Goal: Information Seeking & Learning: Learn about a topic

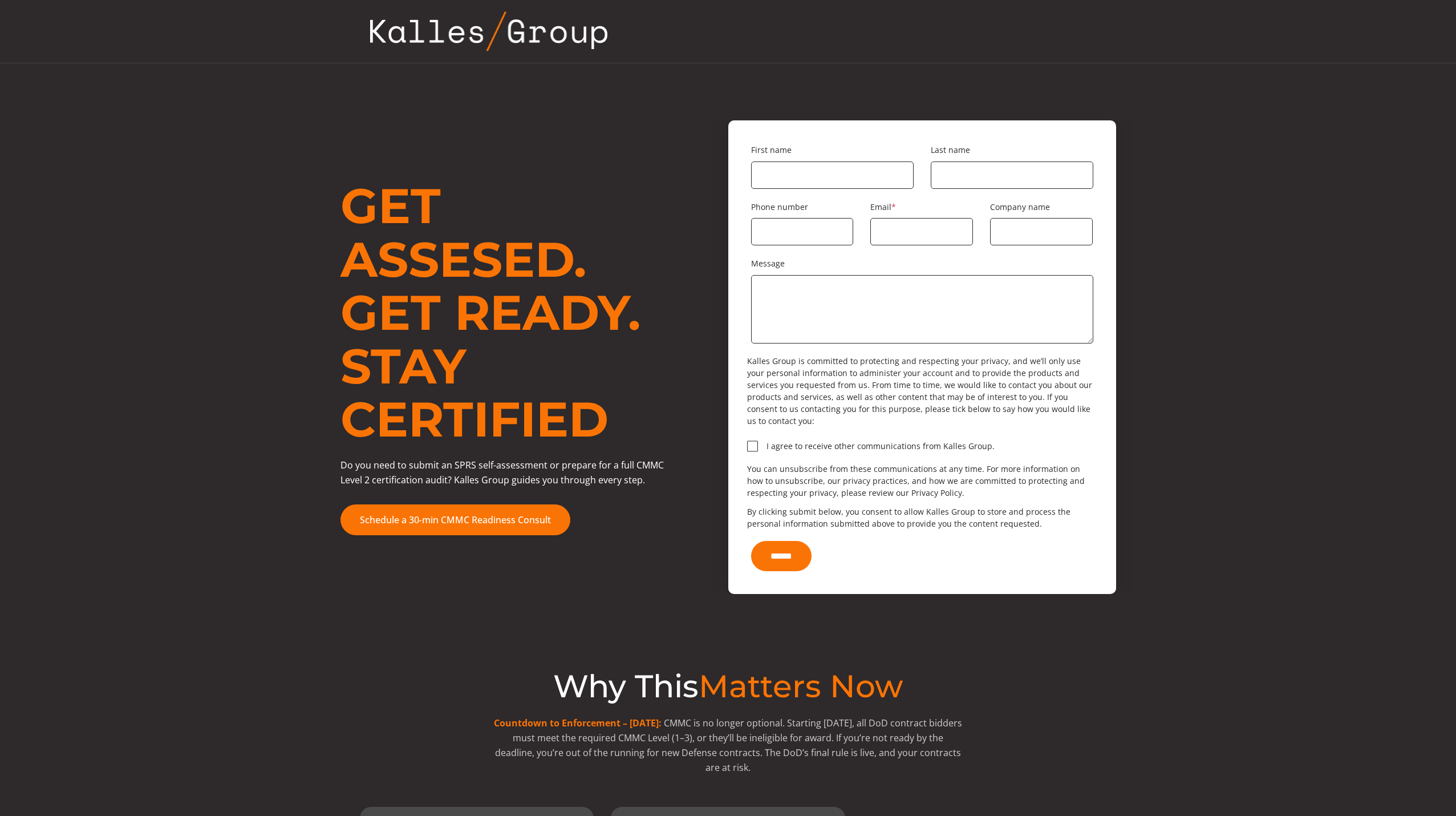
drag, startPoint x: 269, startPoint y: 406, endPoint x: 196, endPoint y: 371, distance: 81.0
click at [196, 371] on div "Get Assesed. Get Ready. Stay Certified Do you need to submit an SPRS self-asses…" at bounding box center [728, 357] width 1364 height 473
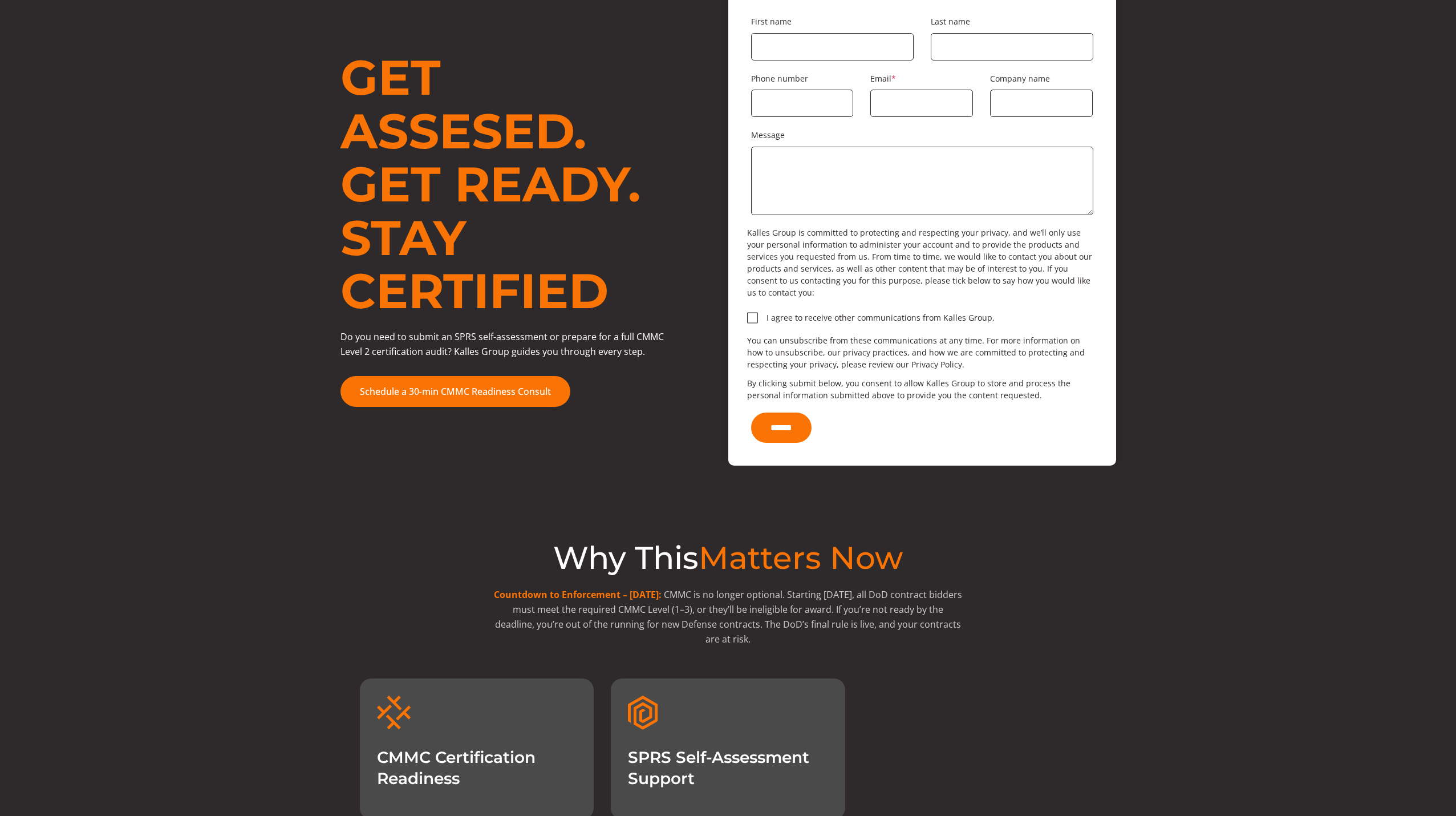
scroll to position [171, 0]
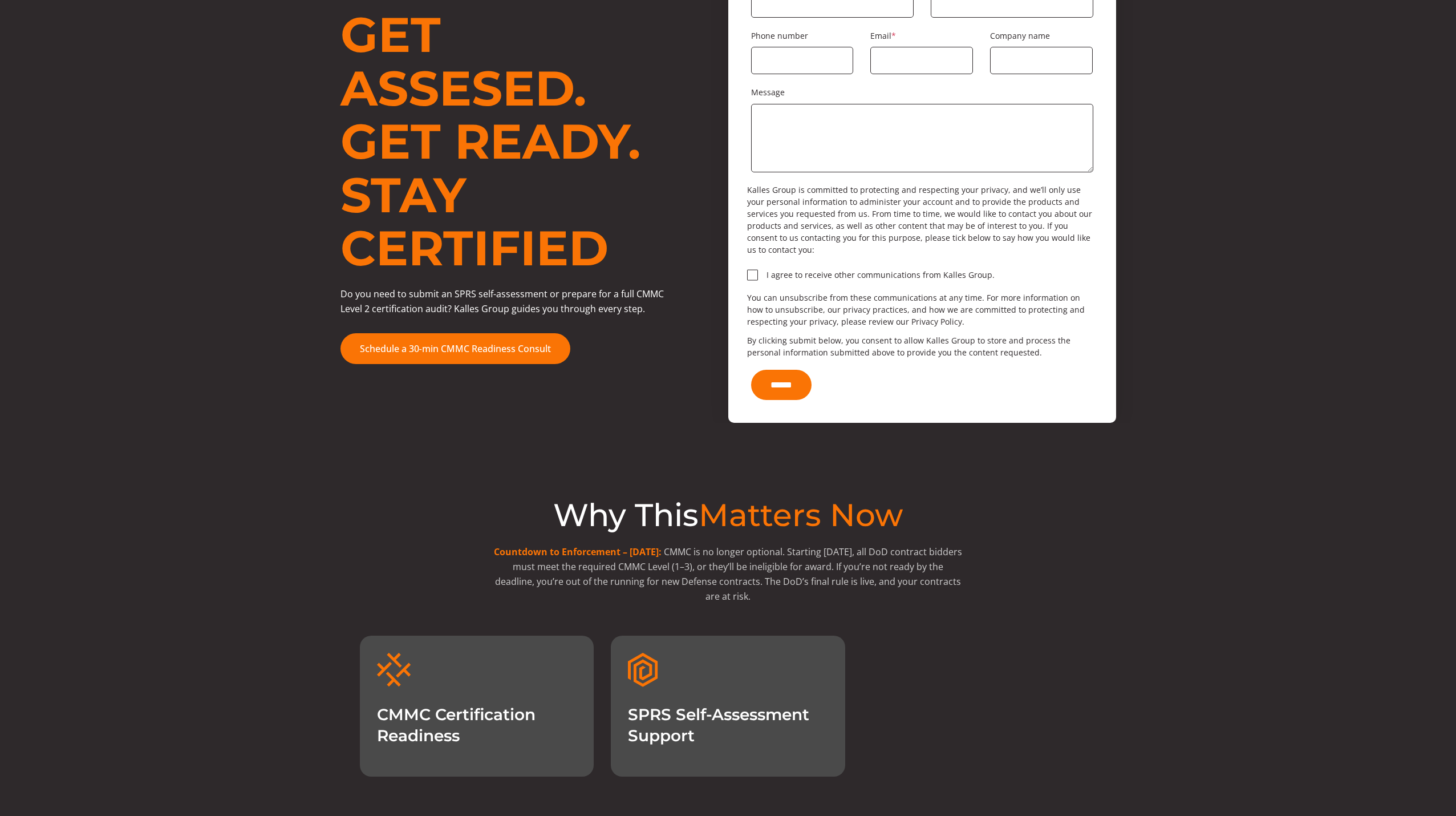
drag, startPoint x: 372, startPoint y: 410, endPoint x: 366, endPoint y: 413, distance: 6.7
click at [366, 423] on div "Why This Matters Now Countdown to Enforcement – [DATE]: CMMC is no longer optio…" at bounding box center [728, 599] width 1364 height 354
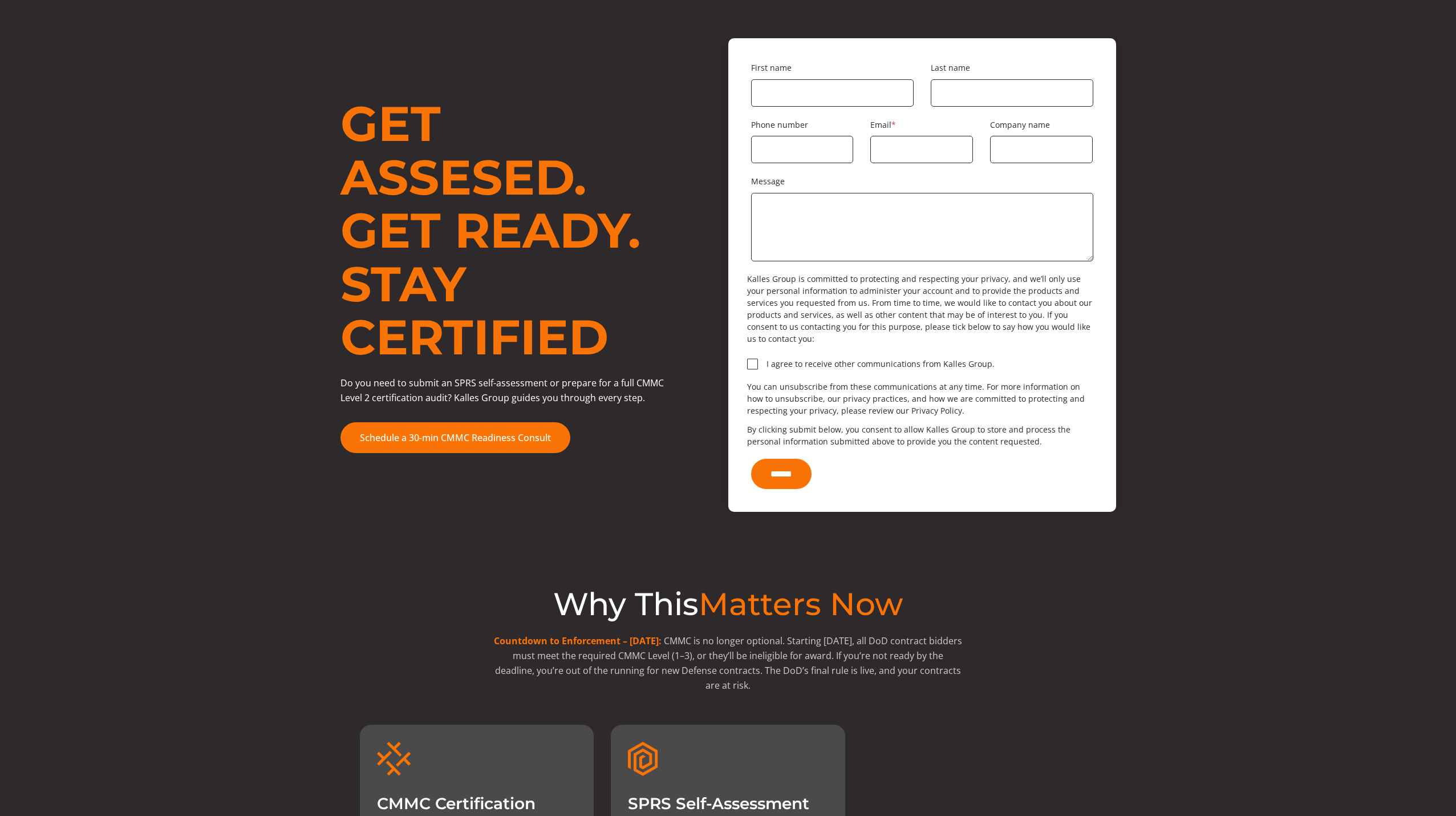
scroll to position [57, 0]
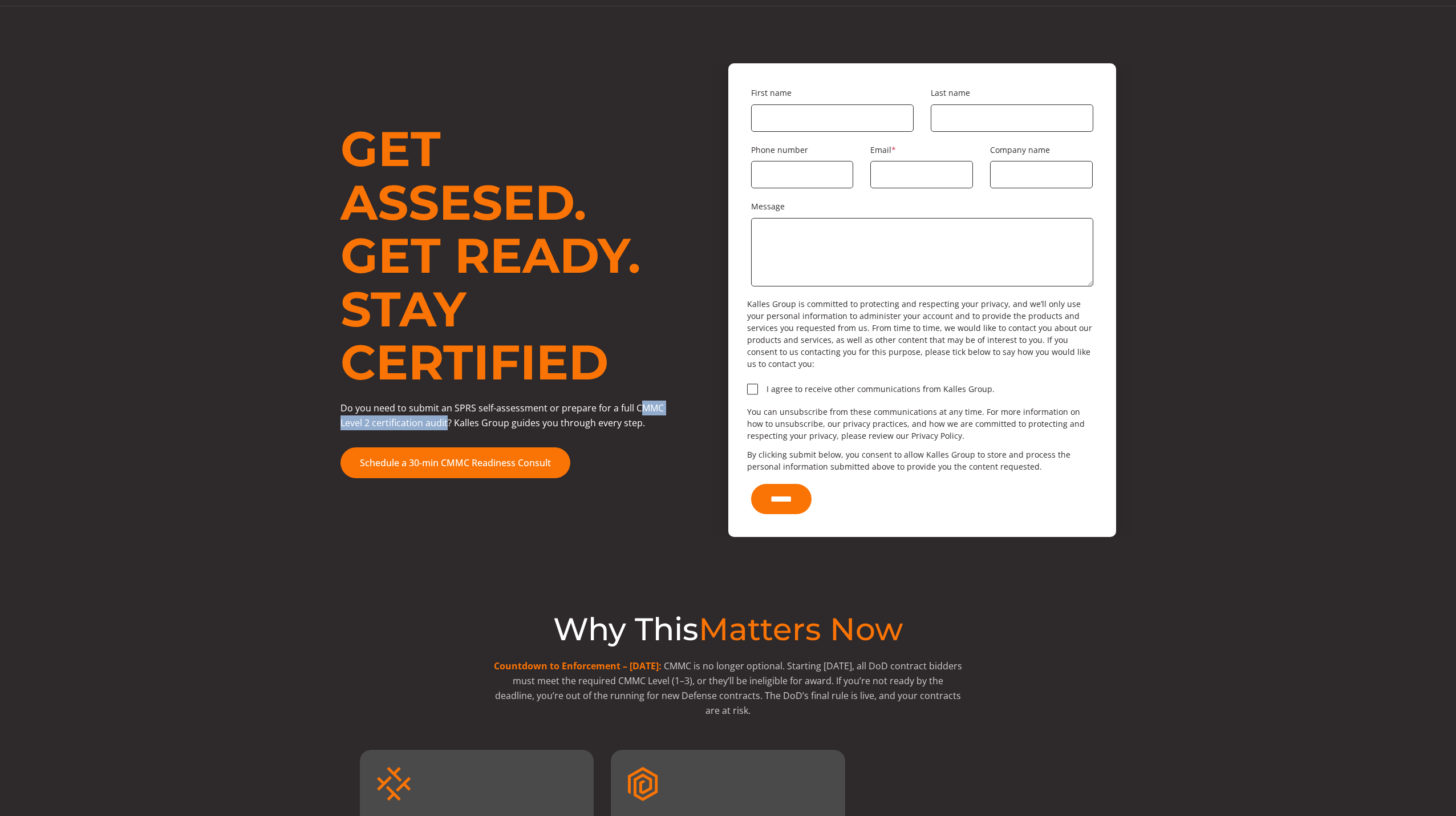
drag, startPoint x: 635, startPoint y: 398, endPoint x: 446, endPoint y: 416, distance: 189.9
click at [446, 416] on span "Do you need to submit an SPRS self-assessment or prepare for a full CMMC Level …" at bounding box center [502, 415] width 323 height 27
copy span "MMC Level 2 certification audit"
click at [648, 402] on span "Do you need to submit an SPRS self-assessment or prepare for a full CMMC Level …" at bounding box center [502, 415] width 323 height 27
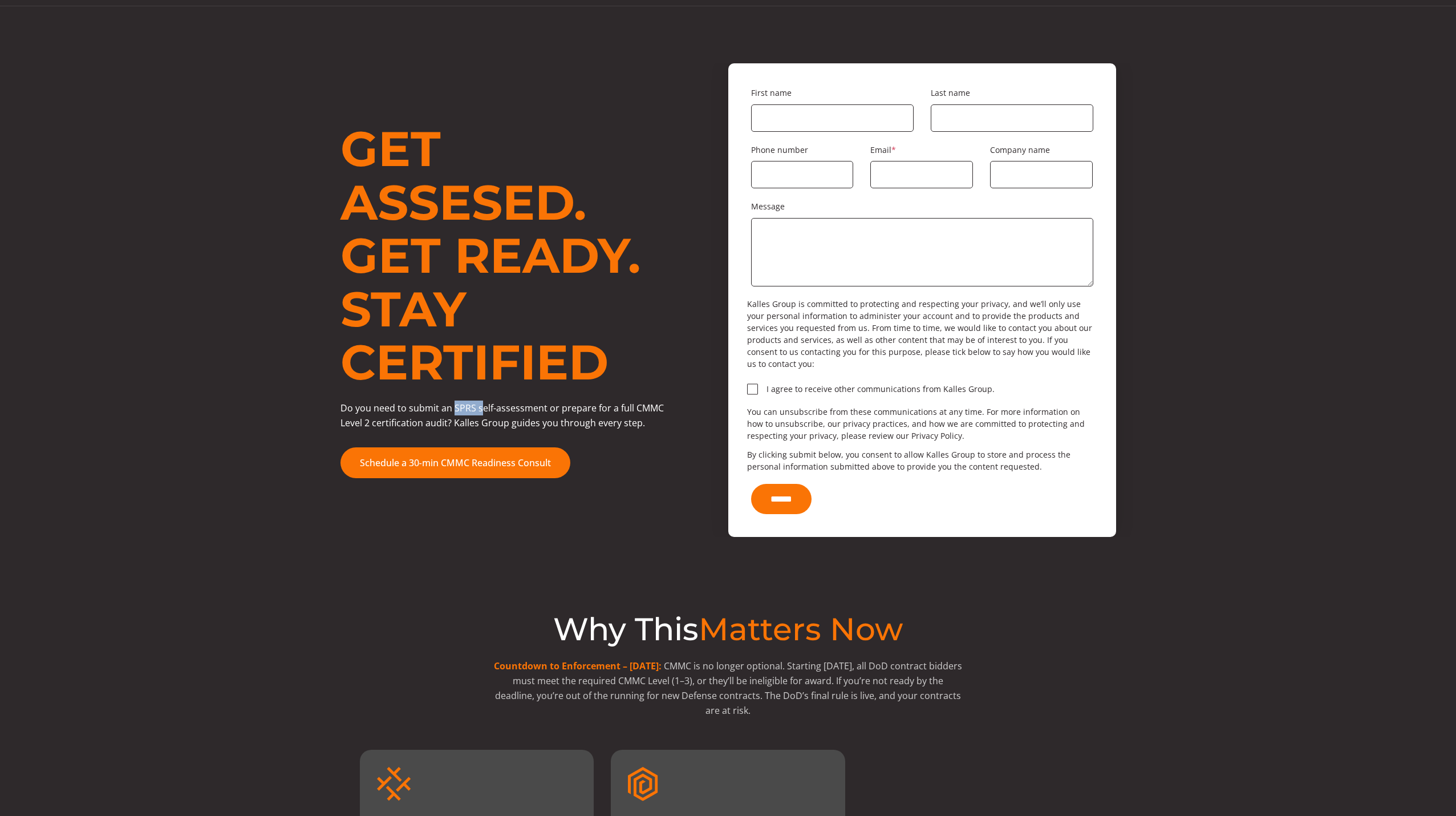
drag, startPoint x: 452, startPoint y: 401, endPoint x: 468, endPoint y: 405, distance: 16.5
click at [479, 402] on span "Do you need to submit an SPRS self-assessment or prepare for a full CMMC Level …" at bounding box center [502, 415] width 323 height 27
click at [465, 406] on span "Do you need to submit an SPRS self-assessment or prepare for a full CMMC Level …" at bounding box center [502, 415] width 323 height 27
click at [648, 405] on span "Do you need to submit an SPRS self-assessment or prepare for a full CMMC Level …" at bounding box center [502, 415] width 323 height 27
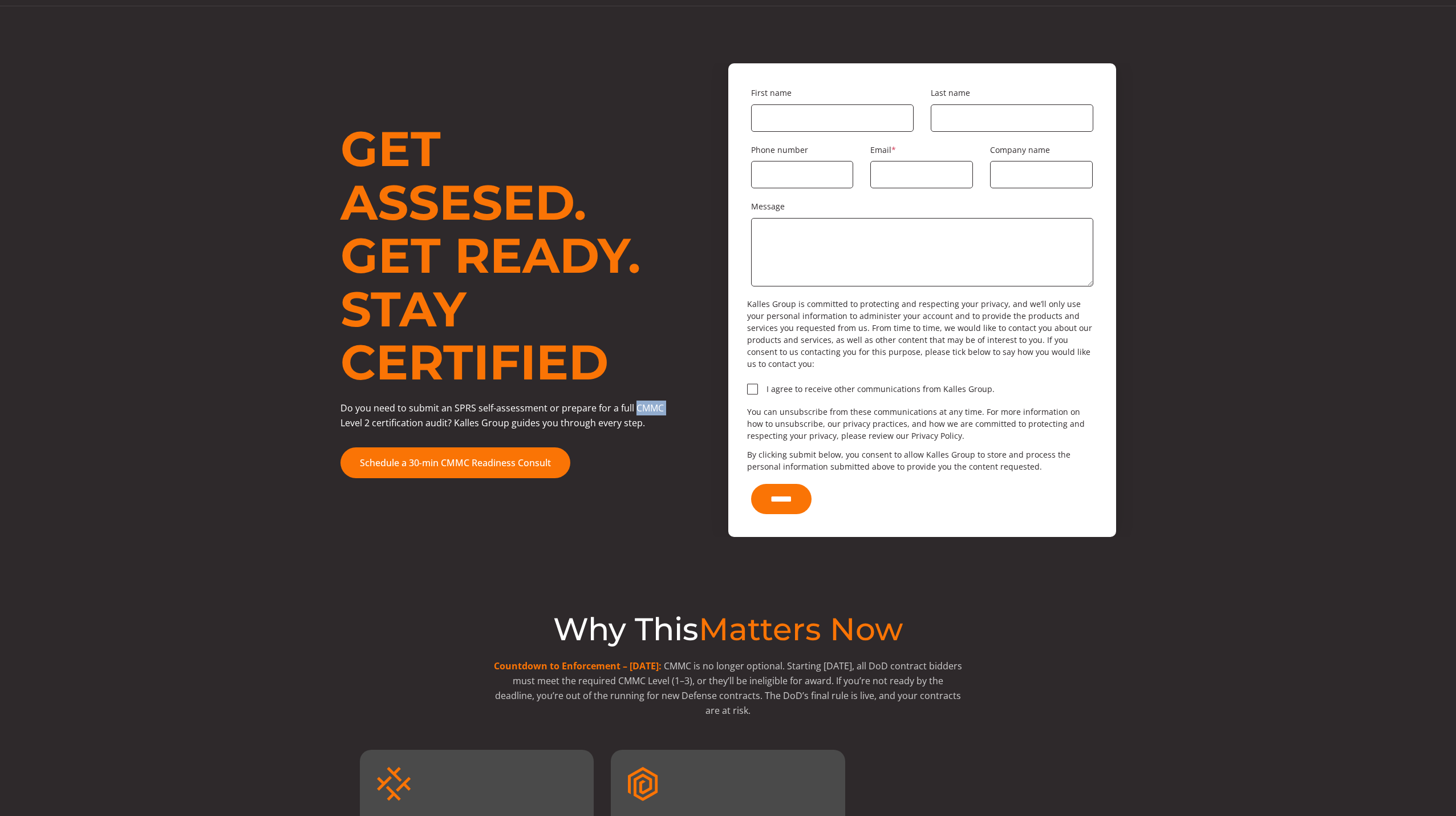
click at [648, 405] on span "Do you need to submit an SPRS self-assessment or prepare for a full CMMC Level …" at bounding box center [502, 415] width 323 height 27
copy span "CMMC"
drag, startPoint x: 311, startPoint y: 464, endPoint x: 305, endPoint y: 454, distance: 11.7
drag, startPoint x: 305, startPoint y: 454, endPoint x: 283, endPoint y: 422, distance: 38.8
click at [283, 422] on div "Get Assesed. Get Ready. Stay Certified Do you need to submit an SPRS self-asses…" at bounding box center [728, 300] width 1364 height 473
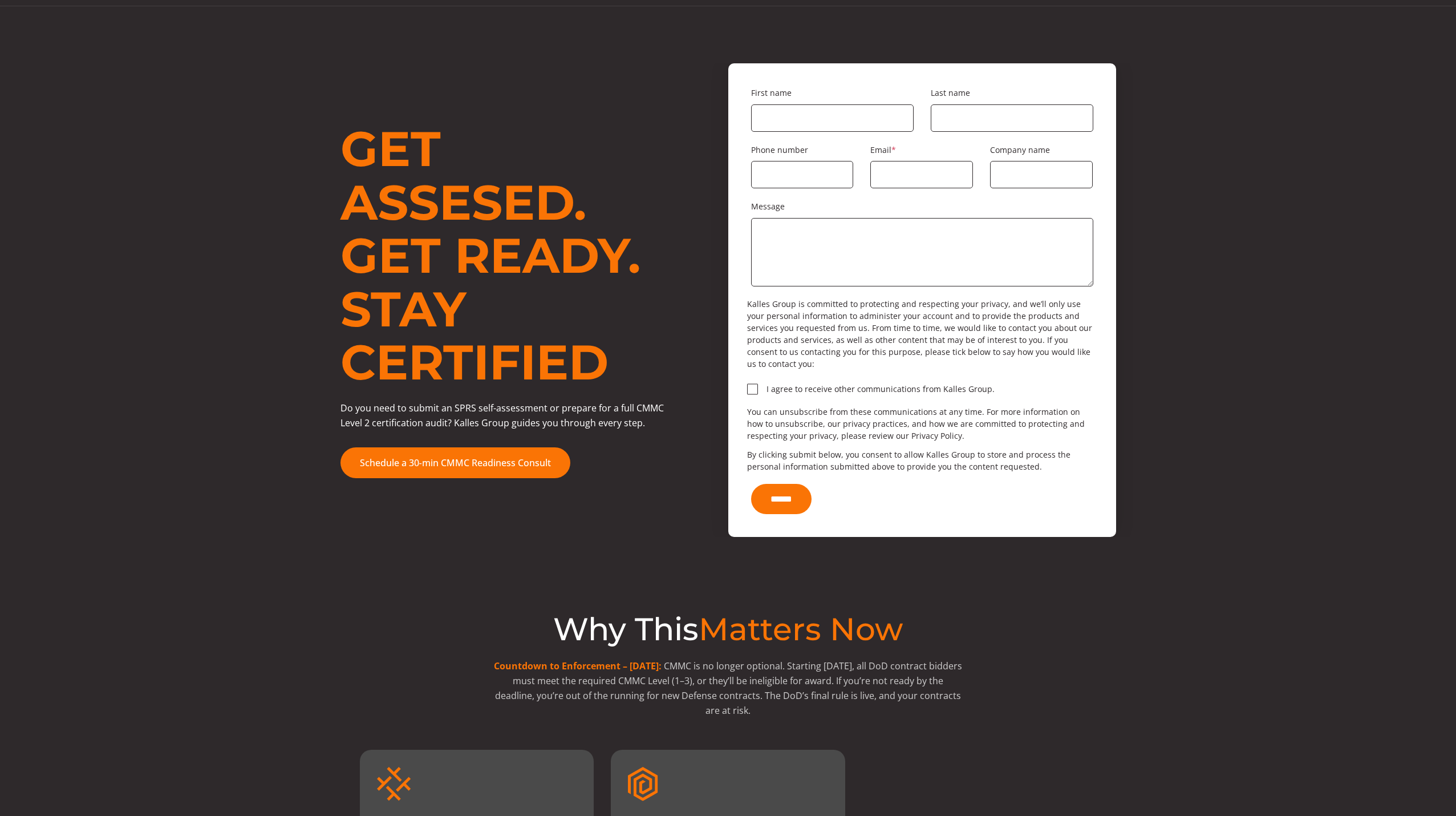
drag, startPoint x: 445, startPoint y: 534, endPoint x: 377, endPoint y: 546, distance: 69.1
click at [377, 546] on div "Why This Matters Now Countdown to Enforcement – [DATE]: CMMC is no longer optio…" at bounding box center [728, 713] width 1364 height 354
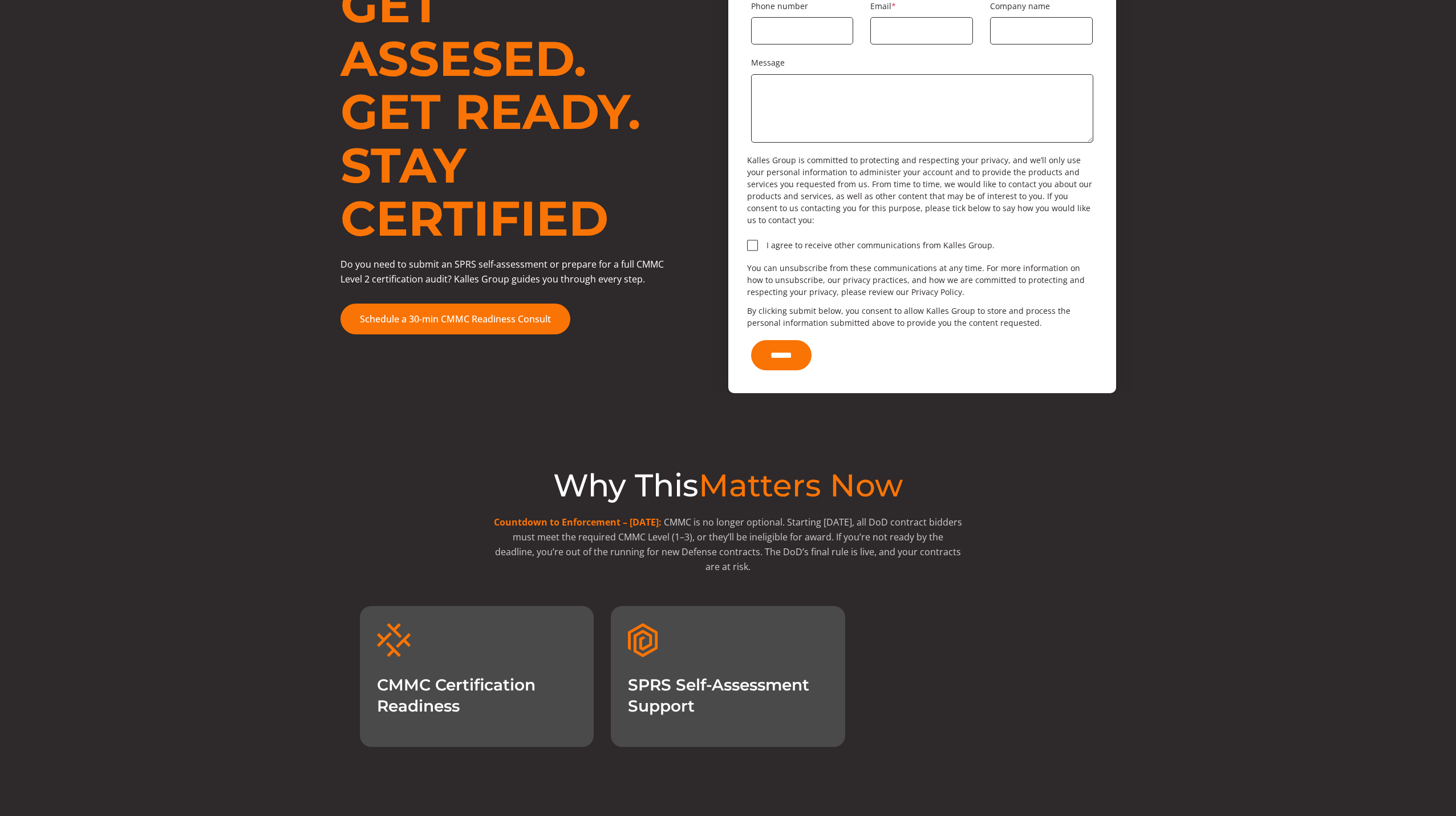
scroll to position [228, 0]
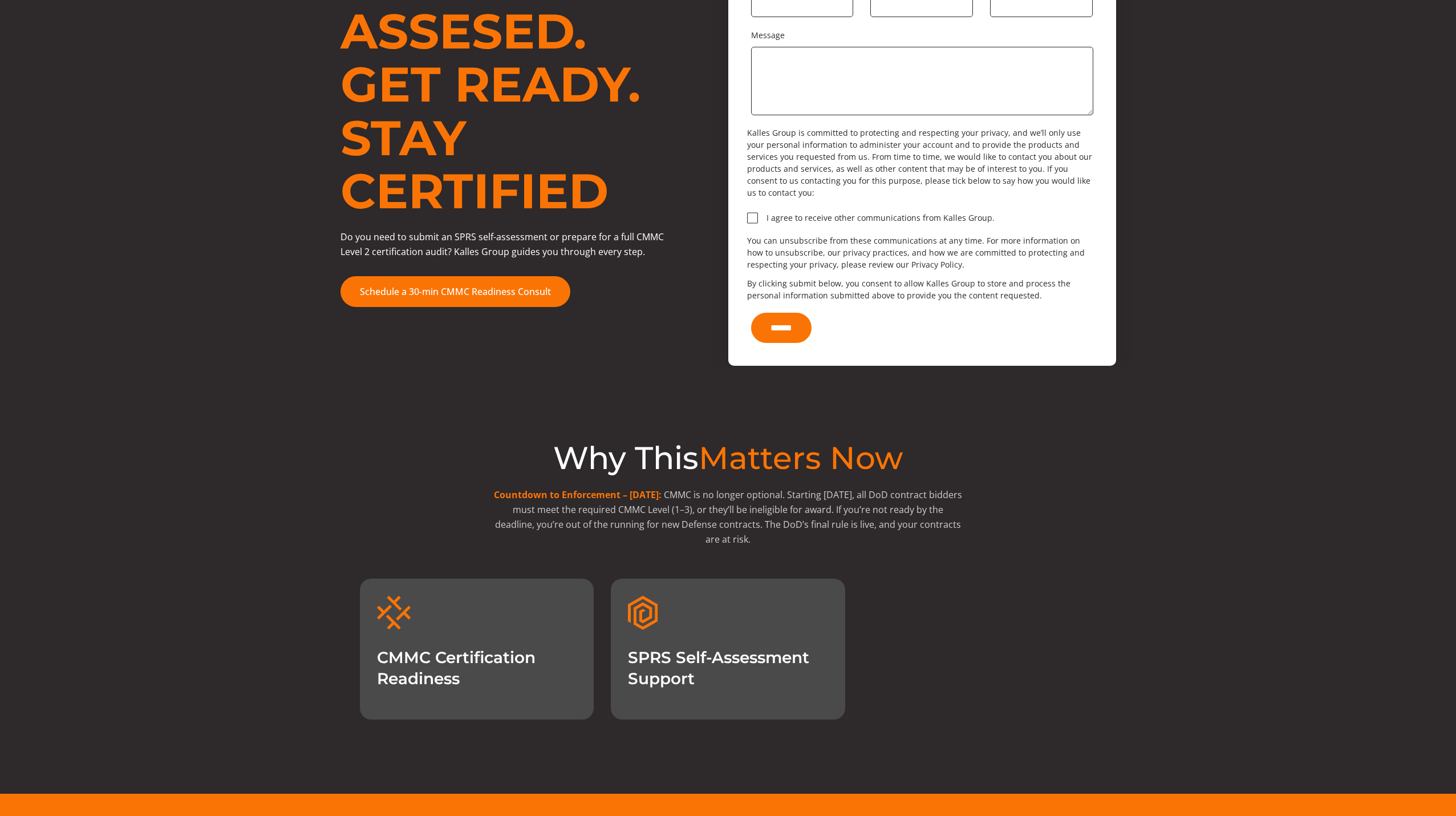
drag, startPoint x: 947, startPoint y: 533, endPoint x: 907, endPoint y: 527, distance: 40.4
drag, startPoint x: 907, startPoint y: 527, endPoint x: 879, endPoint y: 526, distance: 28.0
click at [879, 526] on p "Countdown to Enforcement – [DATE]: CMMC is no longer optional. Starting [DATE],…" at bounding box center [727, 516] width 470 height 59
drag, startPoint x: 354, startPoint y: 655, endPoint x: 720, endPoint y: 734, distance: 374.4
click at [720, 734] on section "Get Assesed. Get Ready. Stay Certified Do you need to submit an SPRS self-asses…" at bounding box center [728, 314] width 1456 height 958
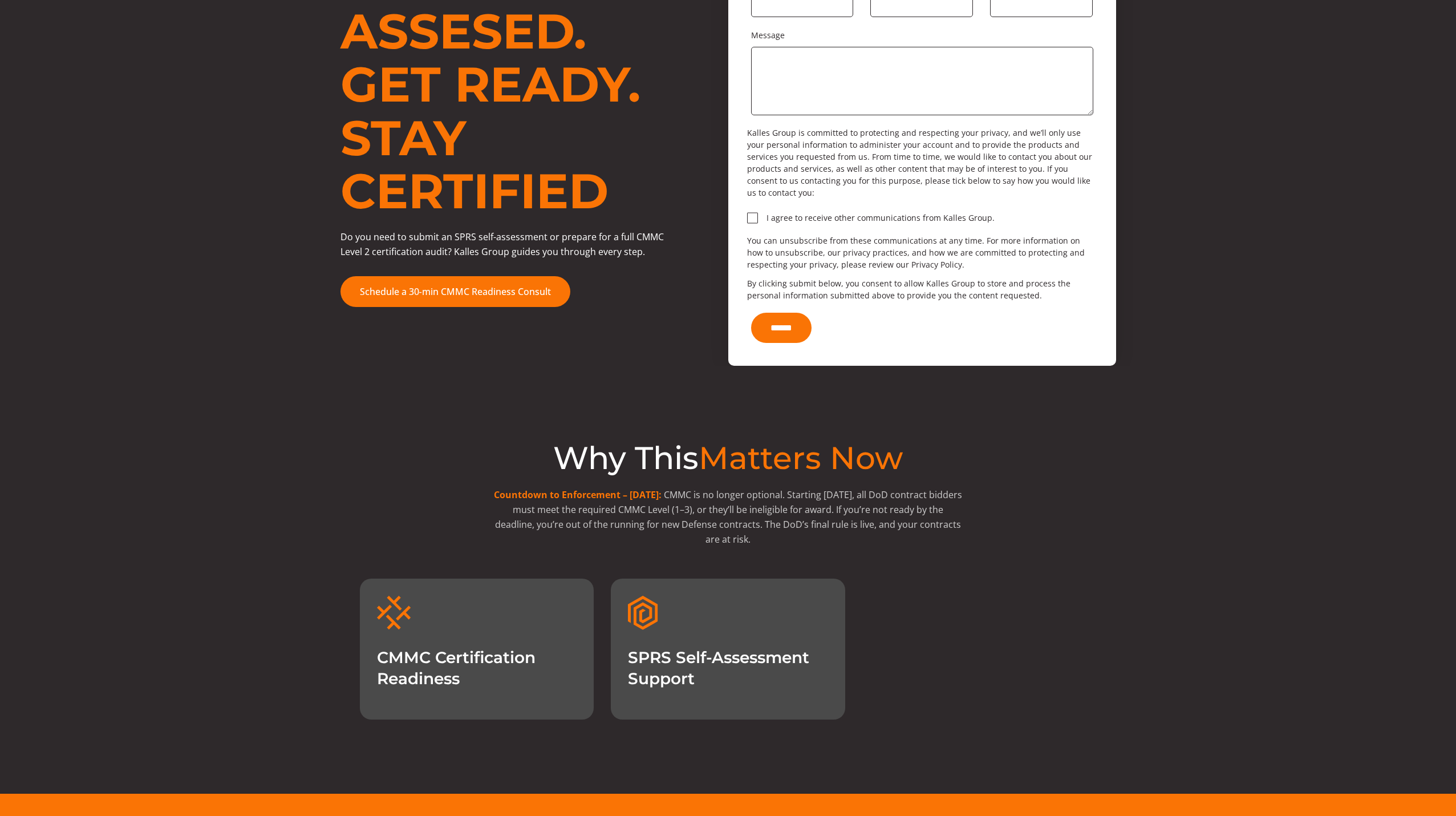
click at [543, 697] on div "CMMC Certification Readiness" at bounding box center [477, 648] width 234 height 141
drag, startPoint x: 537, startPoint y: 648, endPoint x: 358, endPoint y: 636, distance: 179.4
click at [358, 636] on div "Why This Matters Now Countdown to Enforcement – [DATE]: CMMC is no longer optio…" at bounding box center [728, 542] width 1364 height 354
copy h3 "CMMC Certification"
drag, startPoint x: 627, startPoint y: 642, endPoint x: 816, endPoint y: 647, distance: 189.1
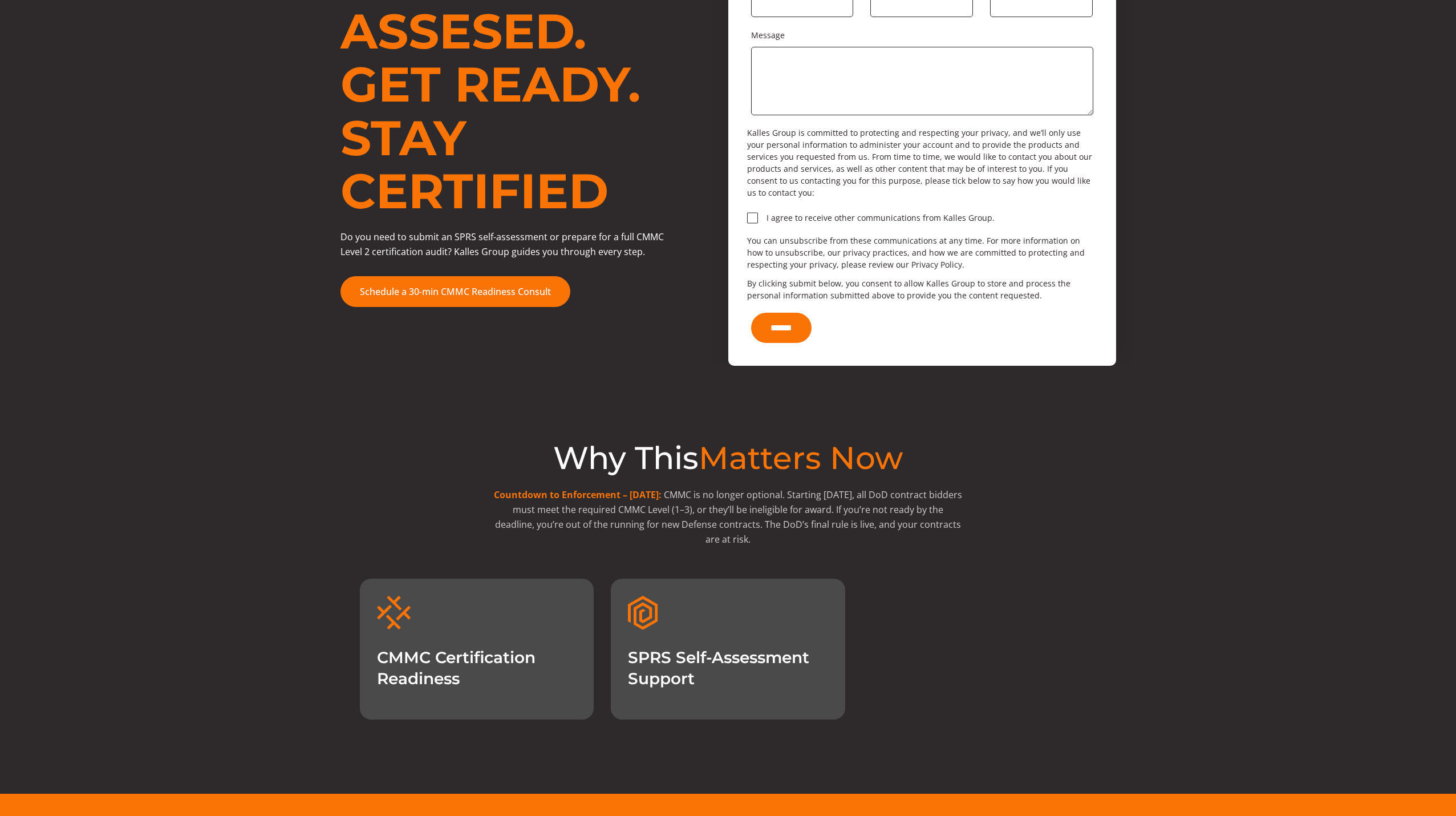
click at [816, 647] on div "SPRS Self-Assessment Support" at bounding box center [727, 648] width 234 height 141
copy h3 "SPRS Self-Assessment"
click at [366, 418] on div "Why This Matters Now Countdown to Enforcement – [DATE]: CMMC is no longer optio…" at bounding box center [728, 542] width 1364 height 354
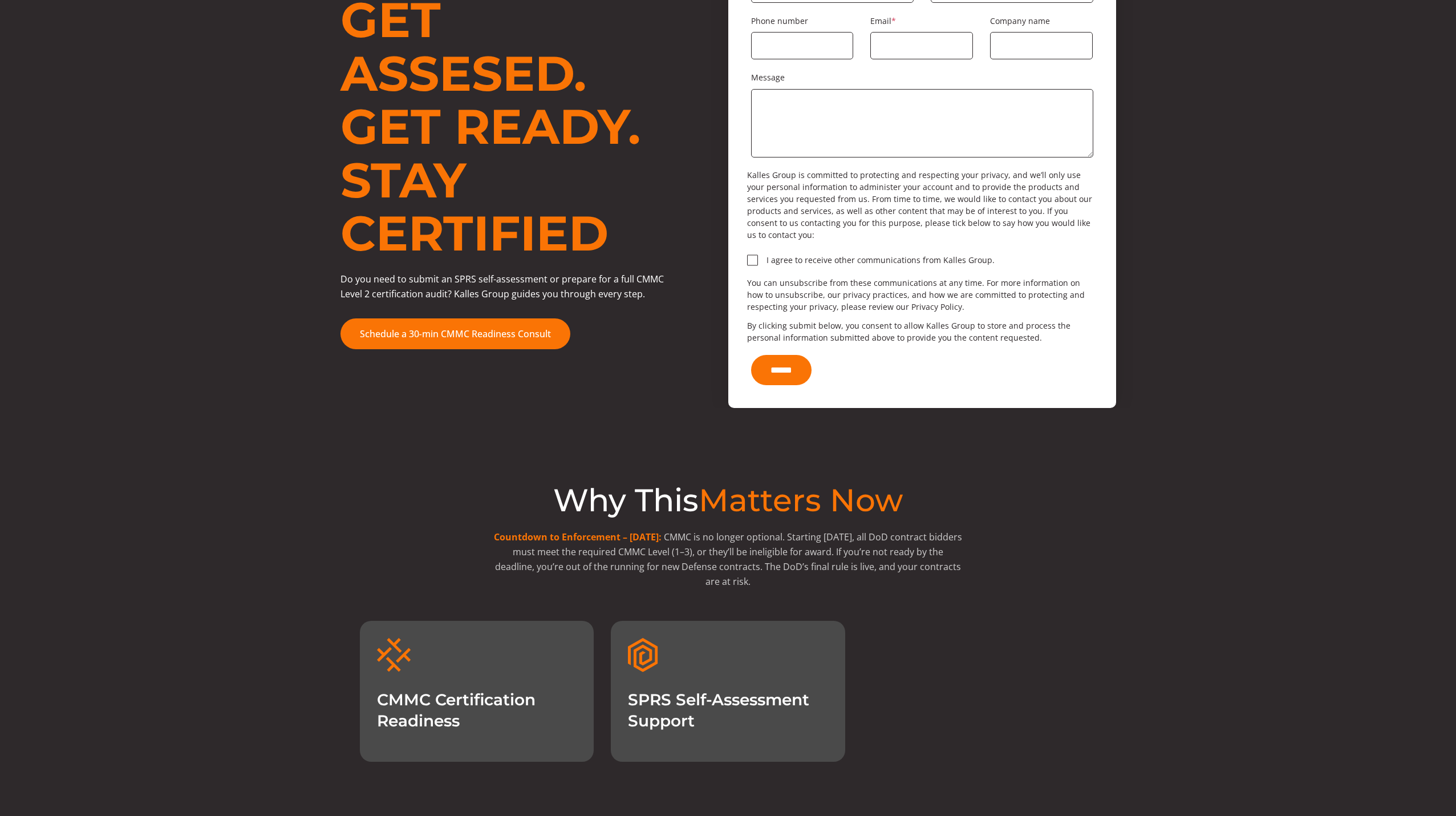
scroll to position [0, 0]
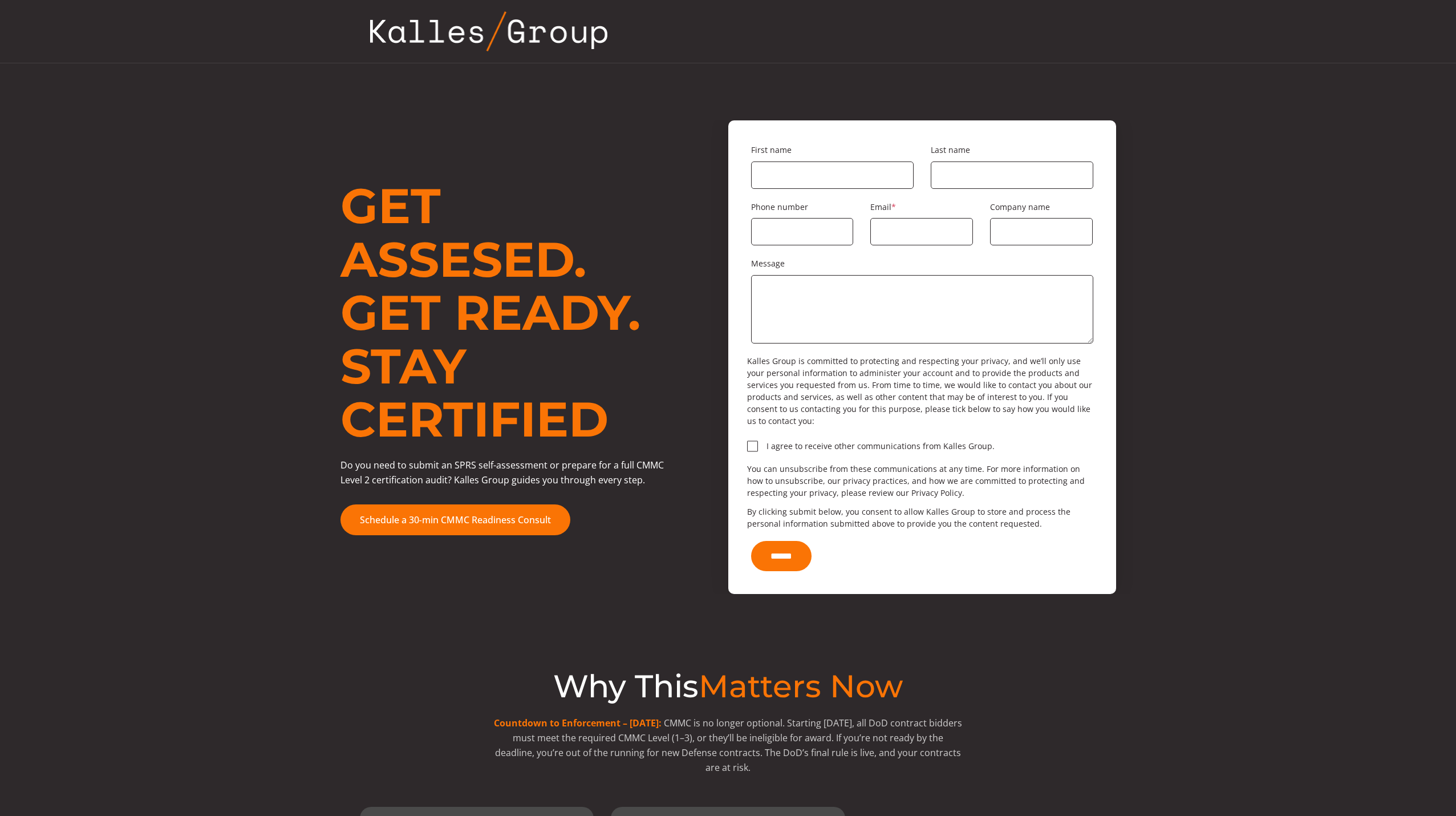
drag, startPoint x: 240, startPoint y: 286, endPoint x: 196, endPoint y: 277, distance: 44.9
click at [196, 277] on div "Get Assesed. Get Ready. Stay Certified Do you need to submit an SPRS self-asses…" at bounding box center [728, 357] width 1364 height 473
drag, startPoint x: 634, startPoint y: 458, endPoint x: 667, endPoint y: 455, distance: 33.1
click at [667, 457] on p "Do you need to submit an SPRS self-assessment or prepare for a full CMMC Level …" at bounding box center [511, 472] width 342 height 30
click at [652, 459] on span "Do you need to submit an SPRS self-assessment or prepare for a full CMMC Level …" at bounding box center [502, 472] width 323 height 27
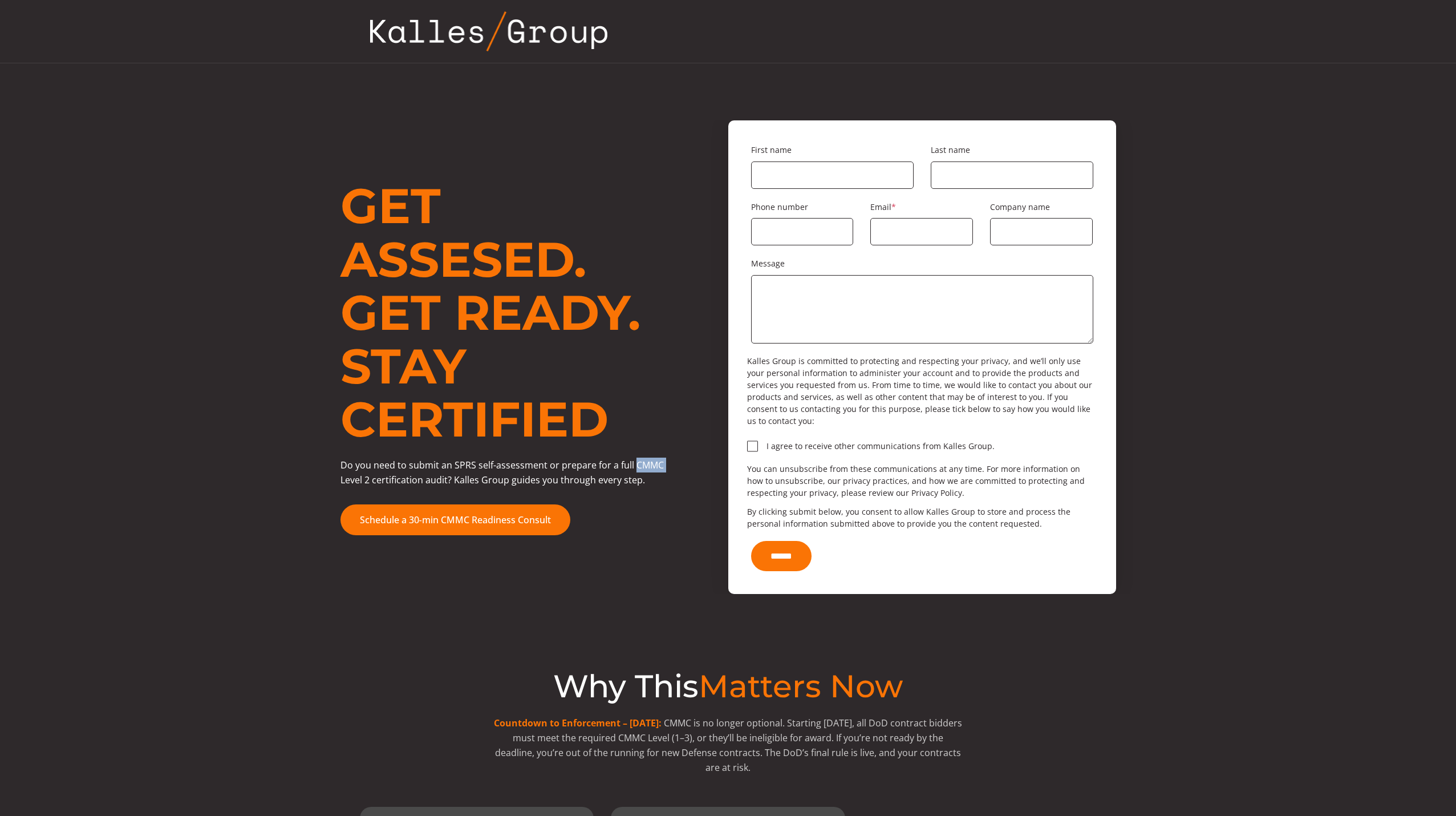
click at [652, 459] on span "Do you need to submit an SPRS self-assessment or prepare for a full CMMC Level …" at bounding box center [502, 472] width 323 height 27
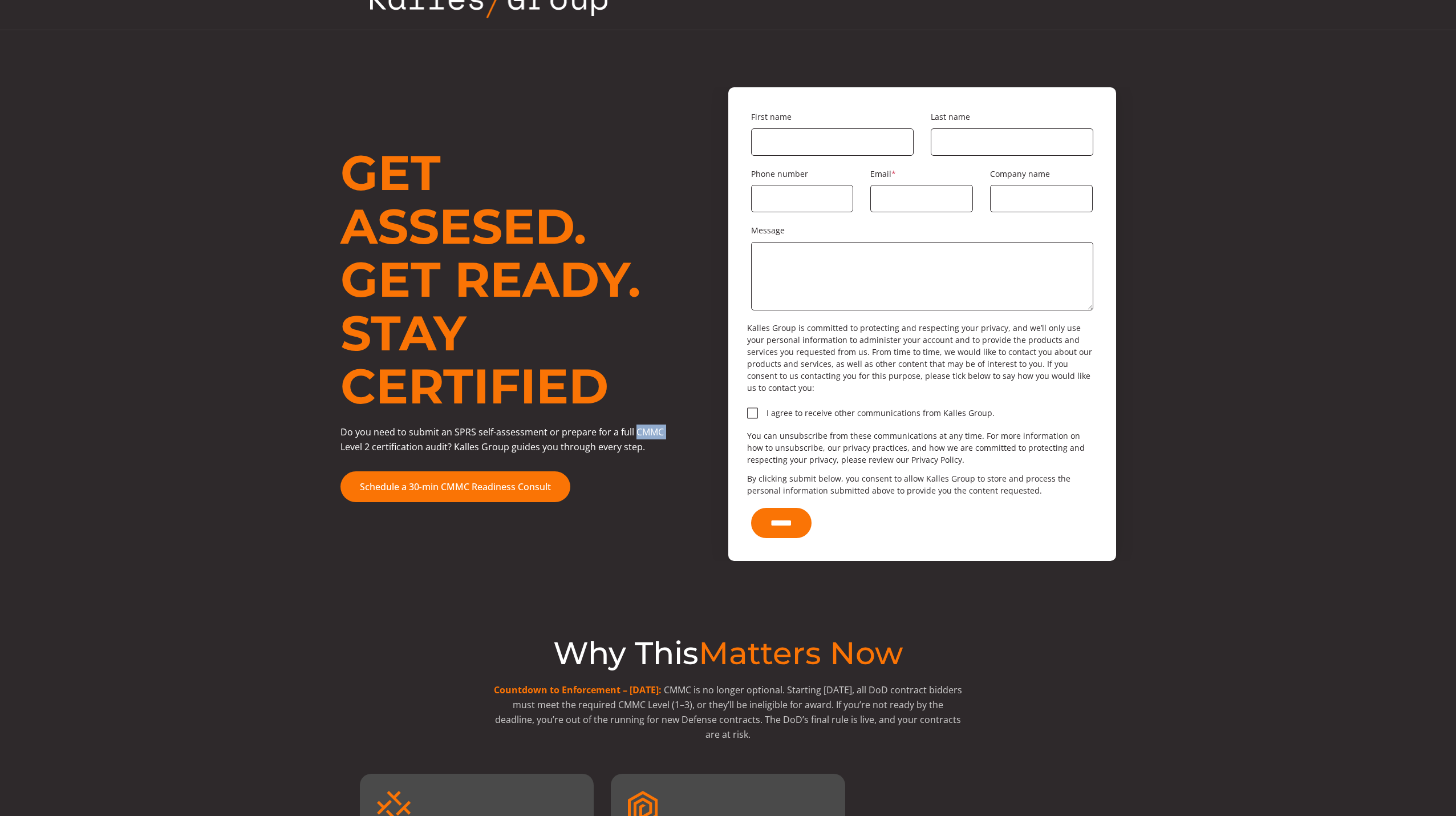
scroll to position [171, 0]
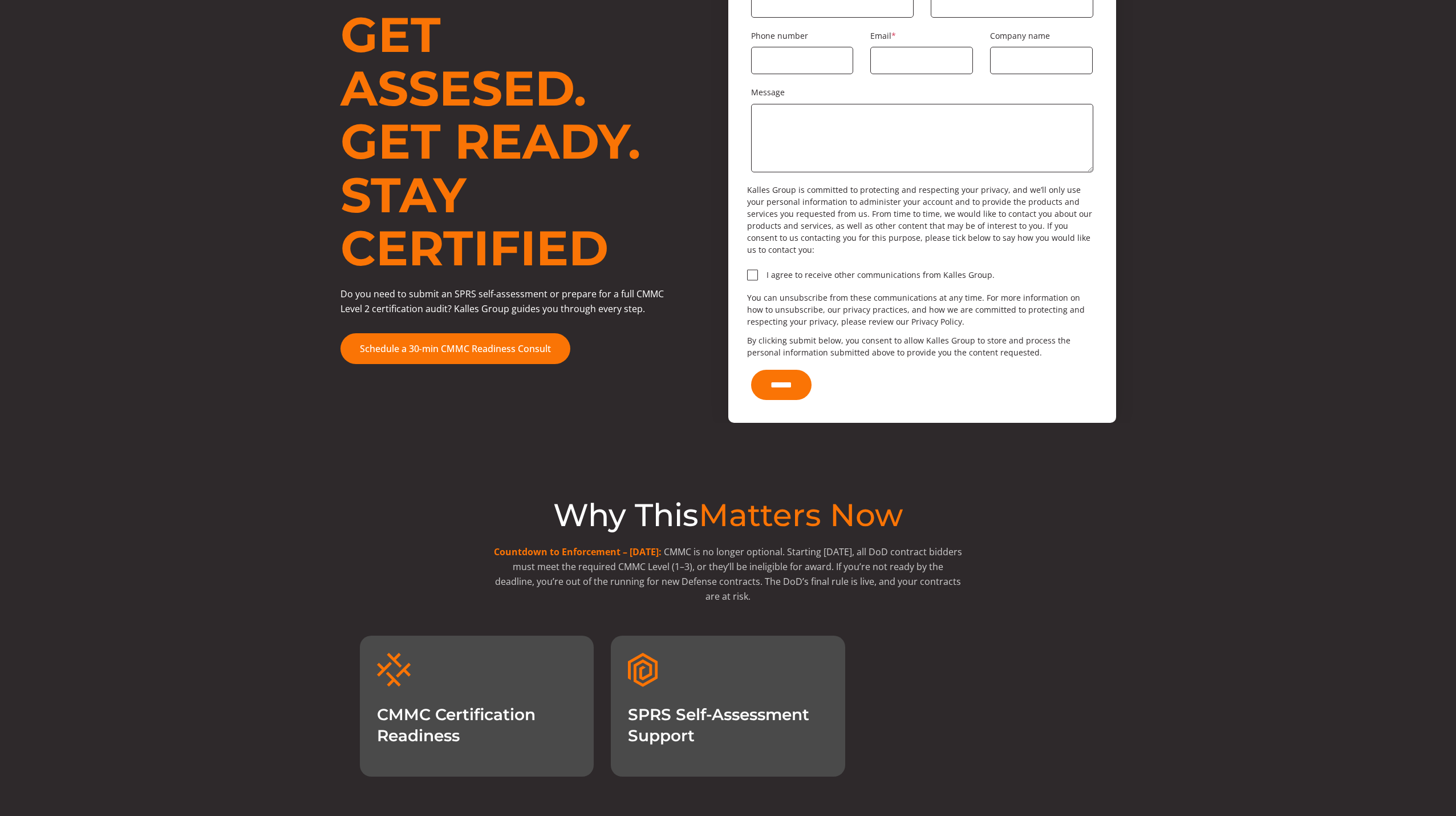
click at [639, 704] on h3 "SPRS Self-Assessment Support" at bounding box center [728, 725] width 200 height 42
drag, startPoint x: 651, startPoint y: 701, endPoint x: 633, endPoint y: 707, distance: 19.0
click at [651, 704] on h3 "SPRS Self-Assessment Support" at bounding box center [728, 725] width 200 height 42
click at [625, 707] on div "SPRS Self-Assessment Support" at bounding box center [727, 705] width 234 height 141
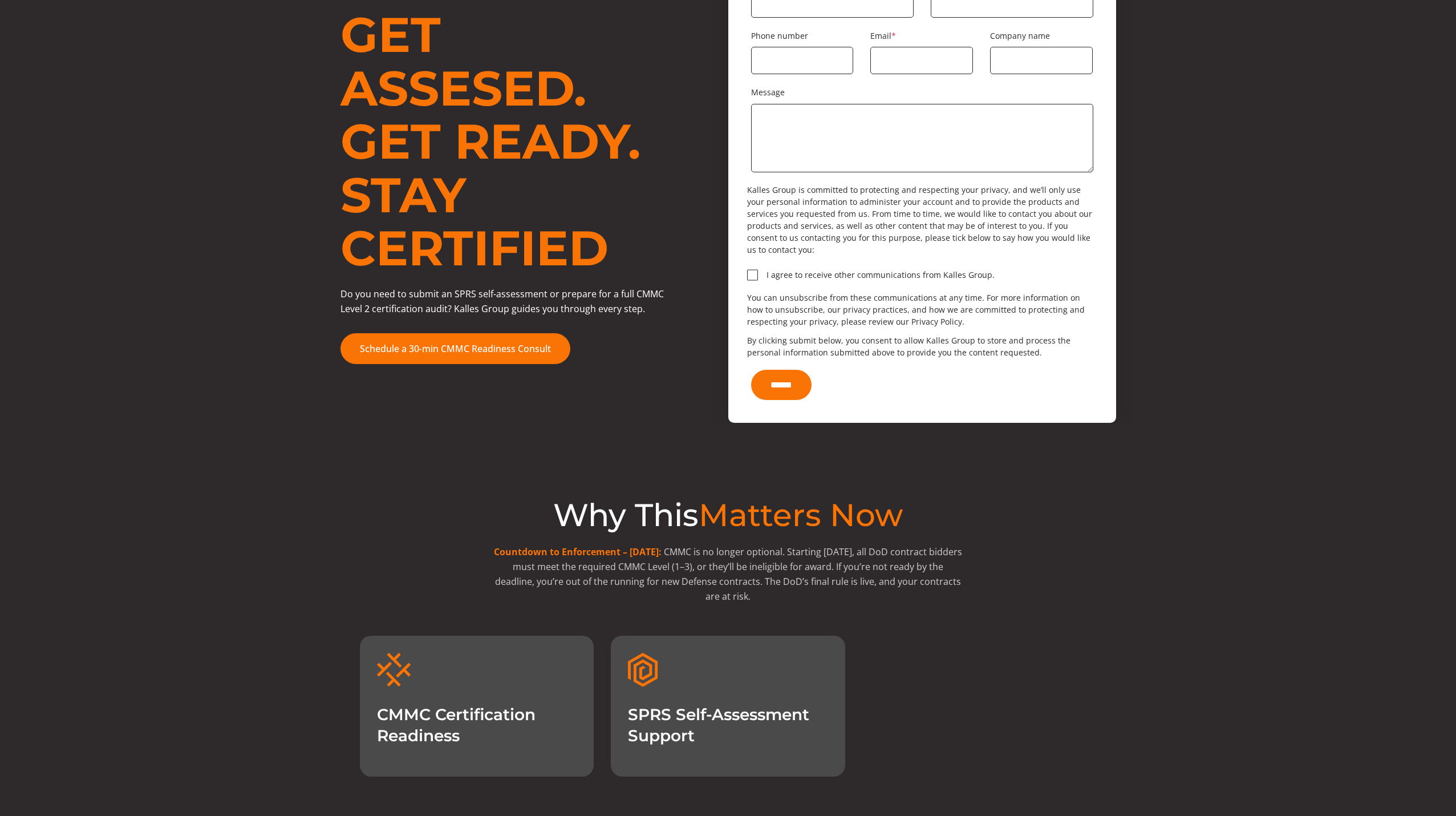
drag, startPoint x: 624, startPoint y: 703, endPoint x: 813, endPoint y: 696, distance: 189.1
click at [813, 696] on div "SPRS Self-Assessment Support" at bounding box center [727, 705] width 234 height 141
copy h3 "SPRS Self-Assessment"
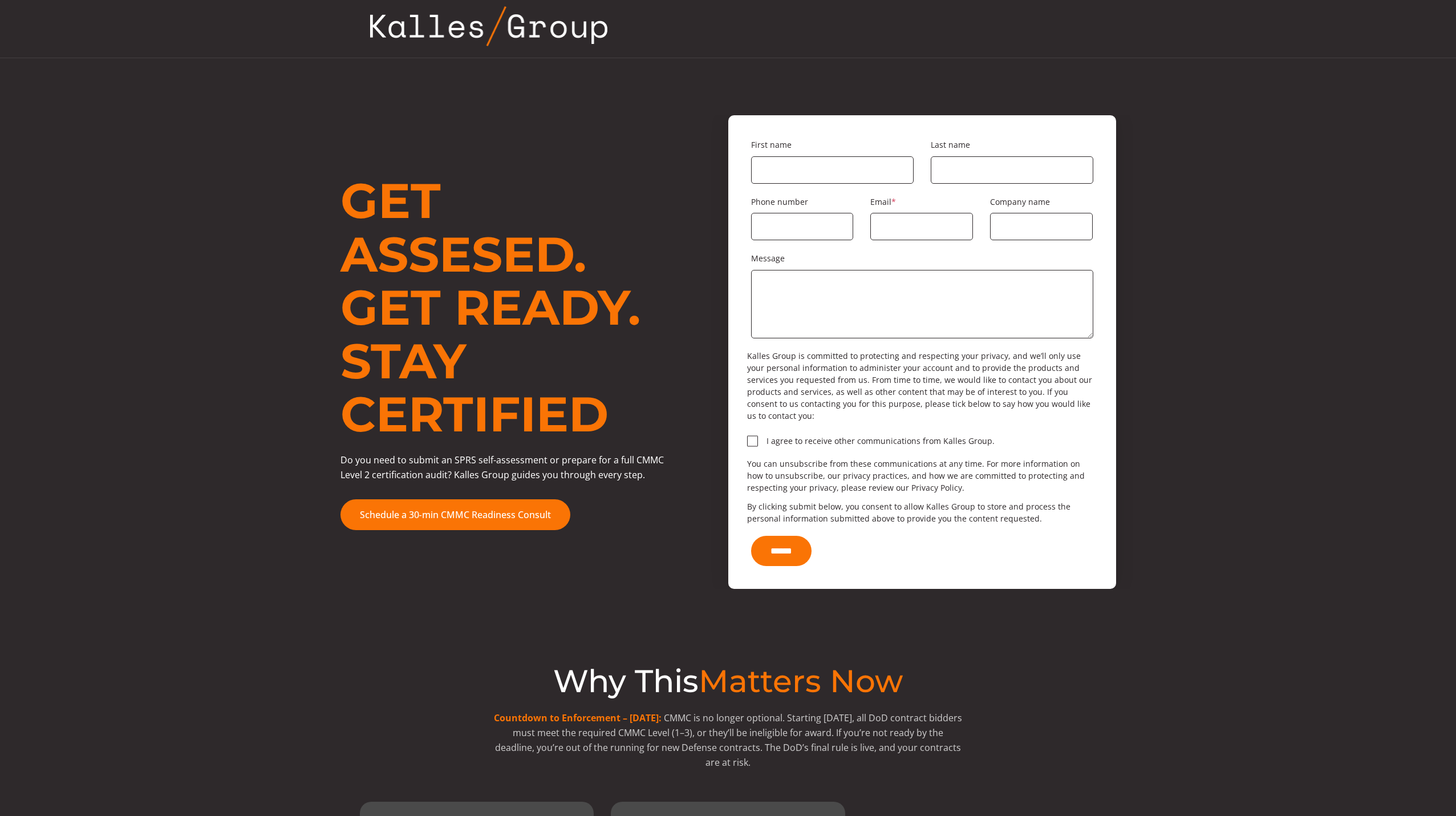
scroll to position [0, 0]
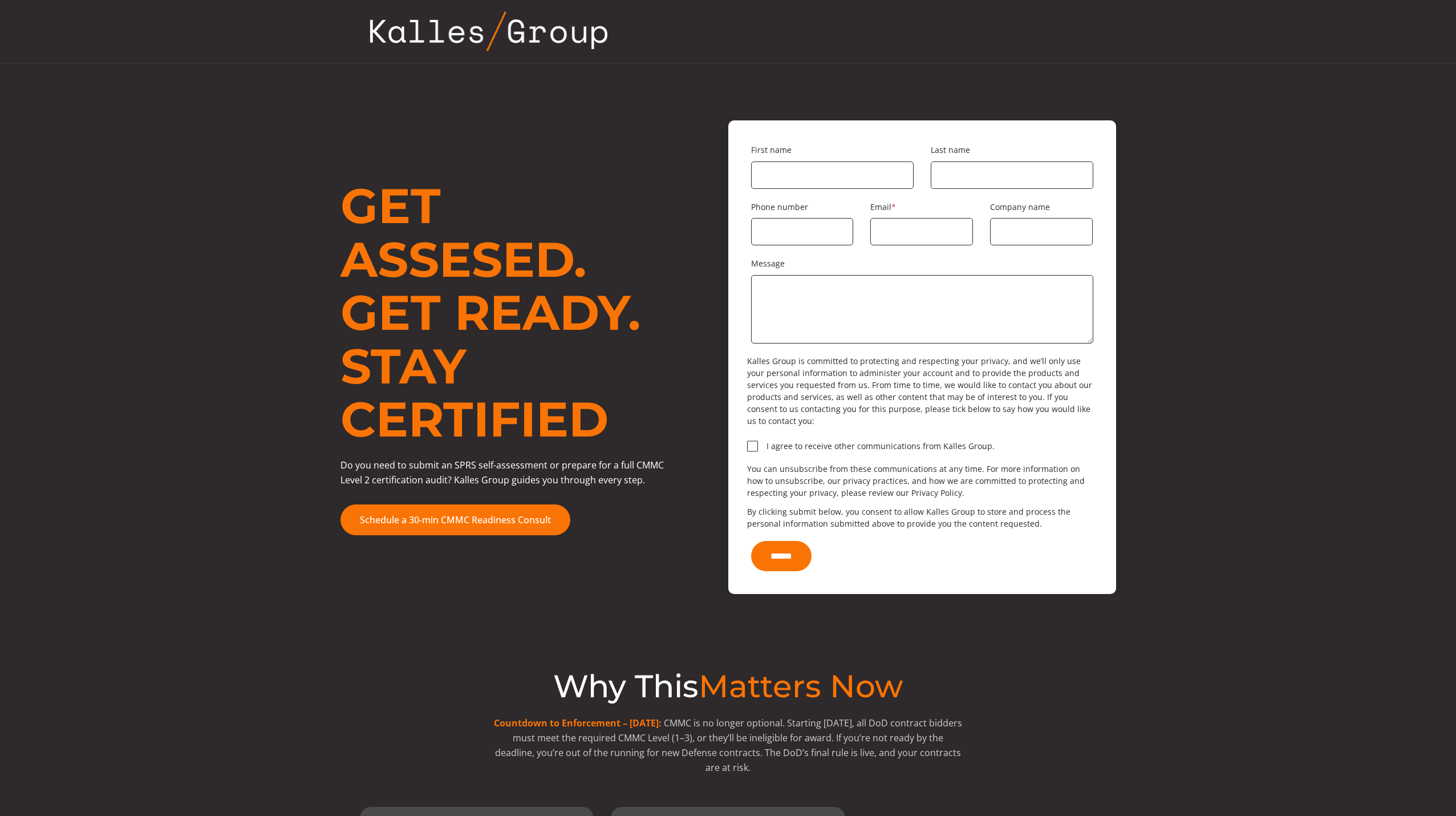
click at [215, 371] on div "Get Assesed. Get Ready. Stay Certified Do you need to submit an SPRS self-asses…" at bounding box center [728, 357] width 1364 height 473
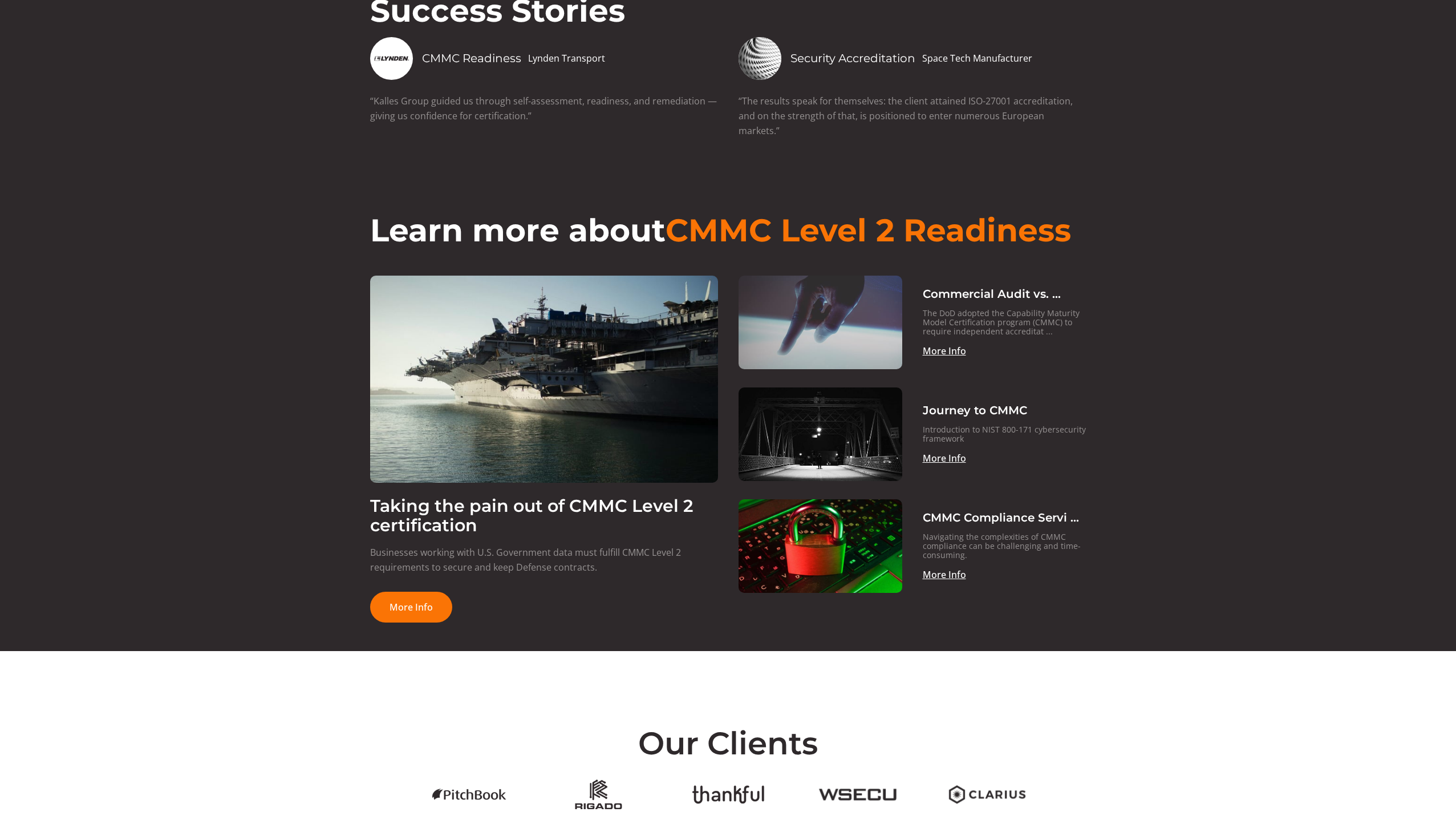
scroll to position [1940, 0]
